Goal: Task Accomplishment & Management: Use online tool/utility

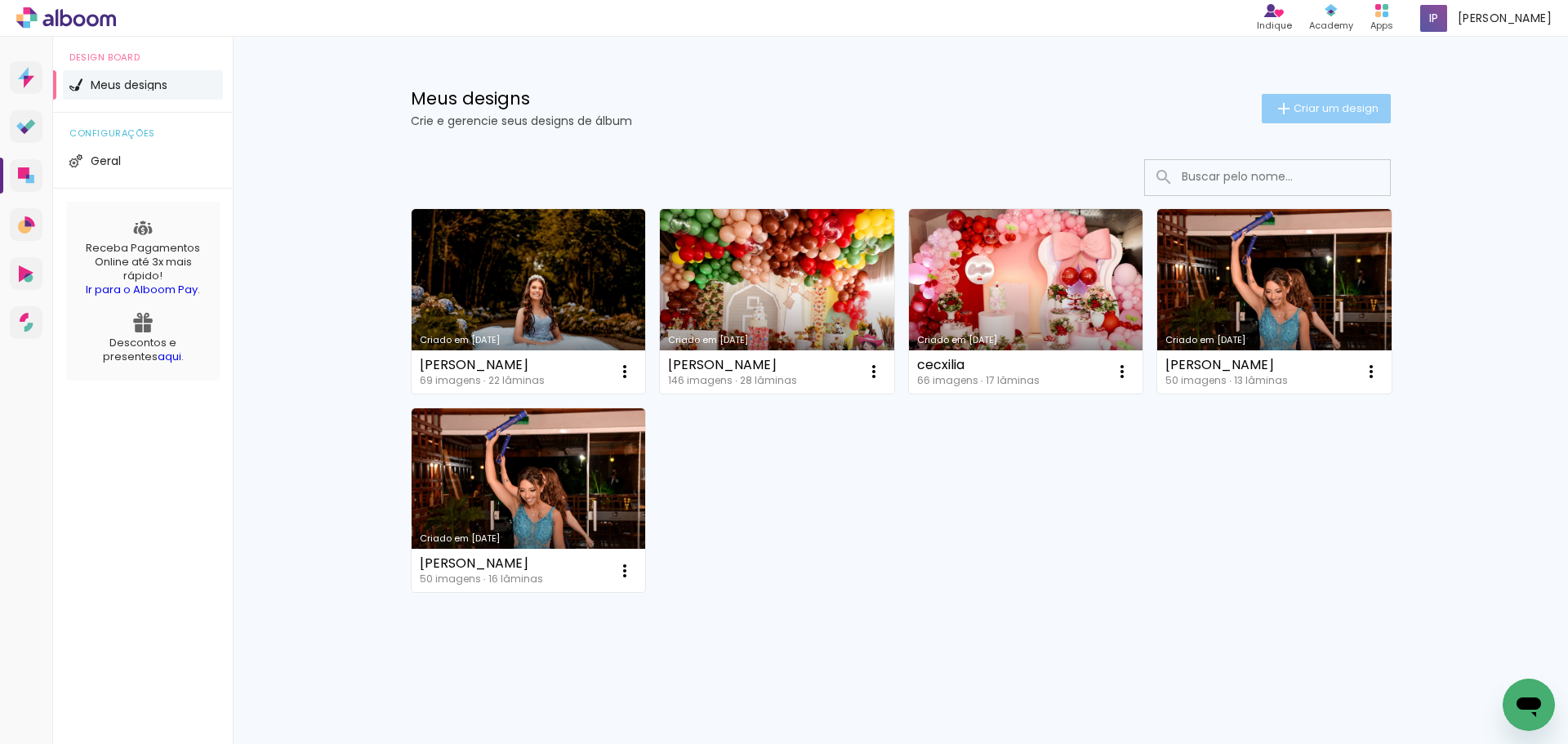
click at [1326, 110] on span "Criar um design" at bounding box center [1335, 109] width 85 height 11
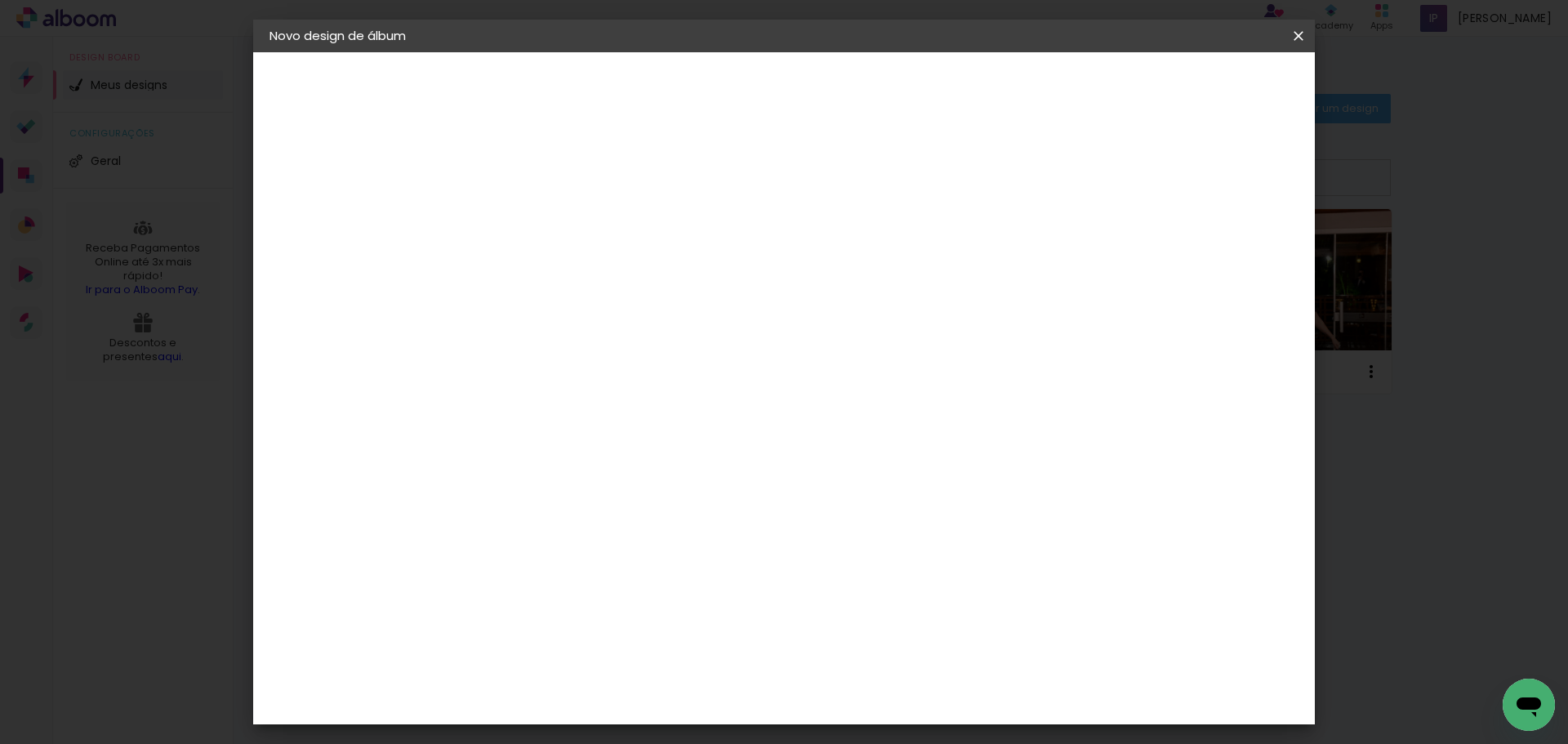
click at [536, 215] on input at bounding box center [536, 219] width 0 height 25
type input "tauane"
type paper-input "tauane"
click at [0, 0] on slot "Avançar" at bounding box center [0, 0] width 0 height 0
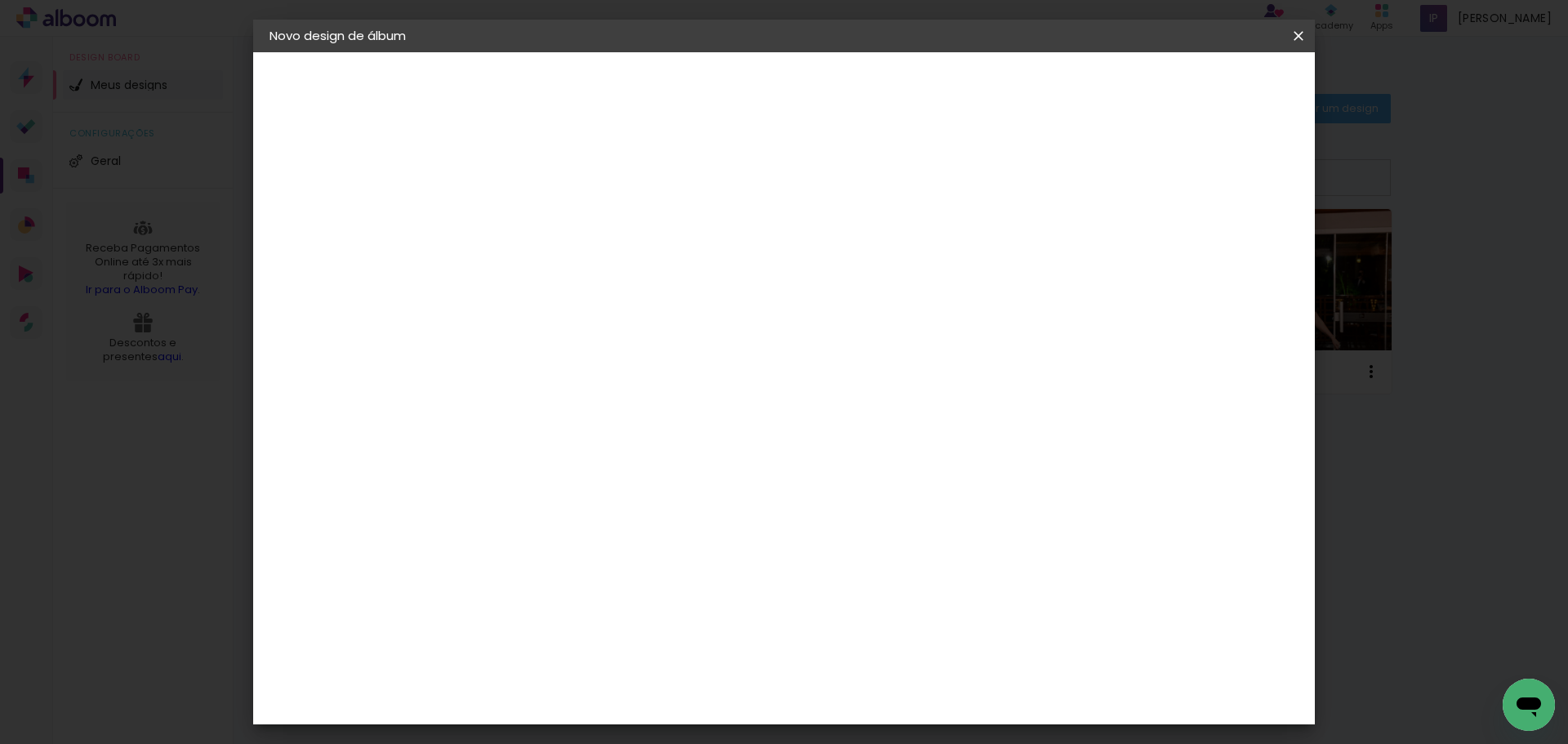
click at [803, 78] on paper-button "Avançar" at bounding box center [763, 86] width 80 height 28
click at [1195, 93] on span "Iniciar design" at bounding box center [1157, 86] width 74 height 12
